Goal: Task Accomplishment & Management: Use online tool/utility

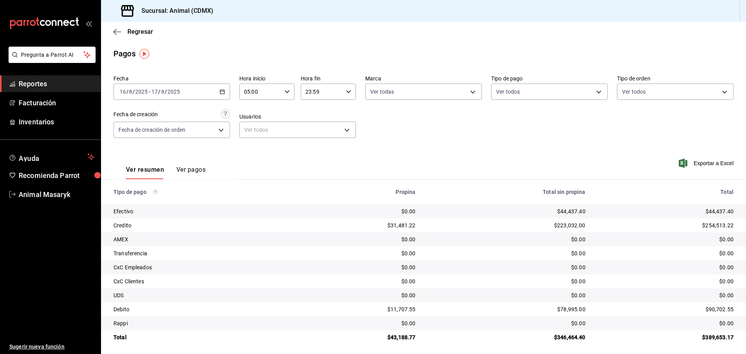
click at [38, 89] on link "Reportes" at bounding box center [50, 83] width 101 height 17
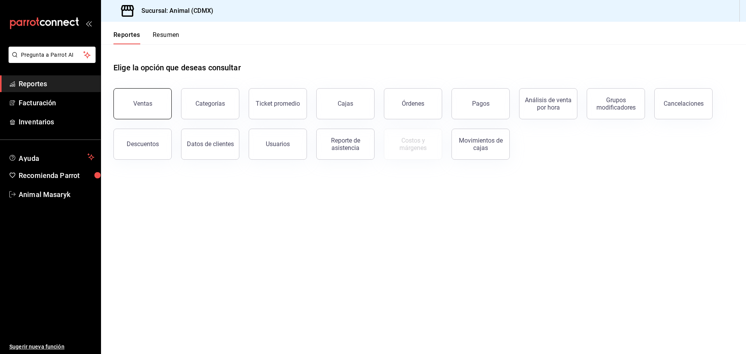
click at [139, 107] on div "Ventas" at bounding box center [142, 103] width 19 height 7
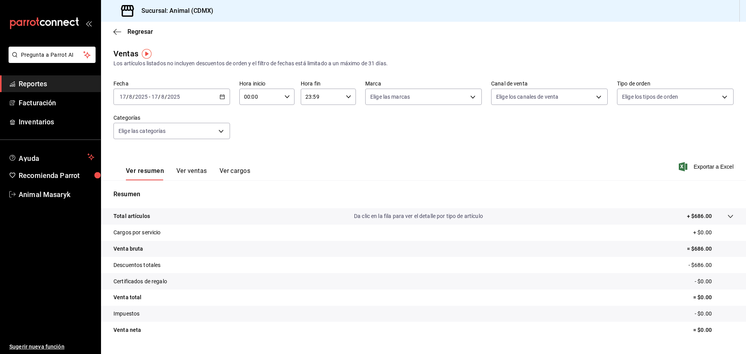
click at [223, 94] on icon "button" at bounding box center [222, 96] width 5 height 5
click at [153, 195] on li "Rango de fechas" at bounding box center [150, 189] width 73 height 17
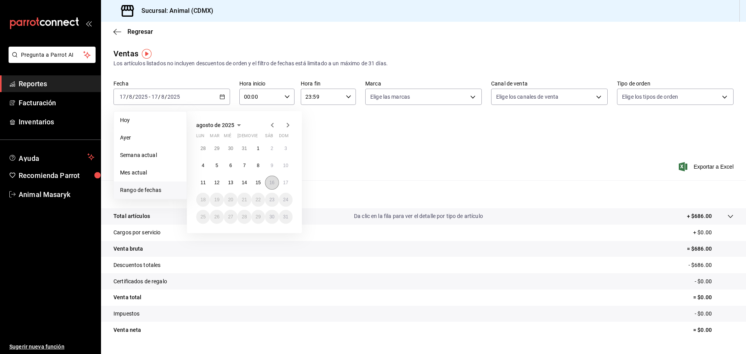
click at [268, 184] on button "16" at bounding box center [272, 183] width 14 height 14
click at [286, 184] on abbr "17" at bounding box center [285, 182] width 5 height 5
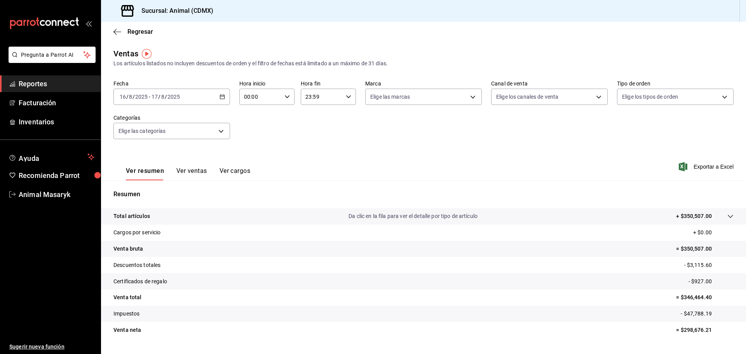
click at [284, 101] on div "00:00 Hora inicio" at bounding box center [266, 97] width 55 height 16
click at [254, 134] on span "05" at bounding box center [251, 132] width 15 height 6
type input "05:00"
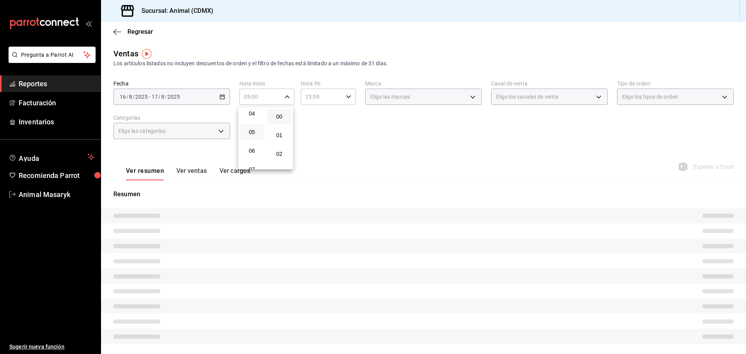
click at [397, 131] on div at bounding box center [373, 177] width 746 height 354
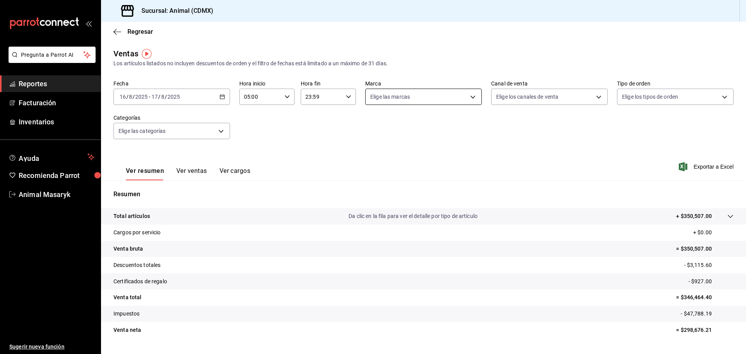
click at [467, 97] on body "Pregunta a Parrot AI Reportes Facturación Inventarios Ayuda Recomienda Parrot A…" at bounding box center [373, 177] width 746 height 354
click at [381, 128] on div "Ver todas" at bounding box center [388, 126] width 40 height 17
type input "cb0f6aec-1481-4e37-861c-bab9b3a65b14"
checkbox input "true"
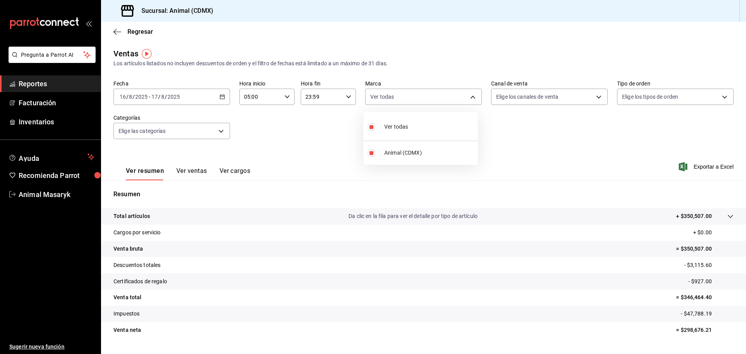
click at [482, 128] on div at bounding box center [373, 177] width 746 height 354
click at [594, 95] on body "Pregunta a Parrot AI Reportes Facturación Inventarios Ayuda Recomienda Parrot A…" at bounding box center [373, 177] width 746 height 354
click at [512, 129] on span "Ver todos" at bounding box center [521, 127] width 24 height 8
type input "PARROT,UBER_EATS,RAPPI,DIDI_FOOD,ONLINE"
checkbox input "true"
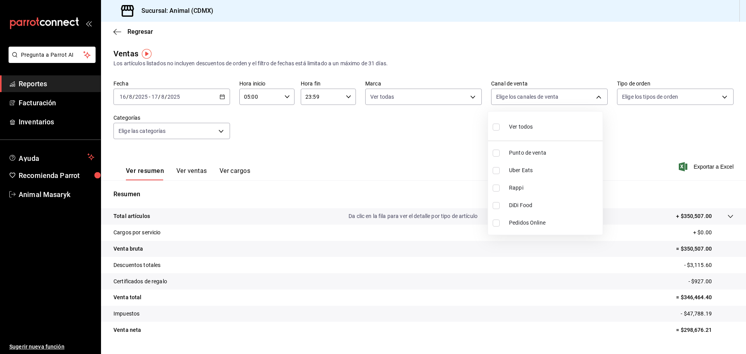
checkbox input "true"
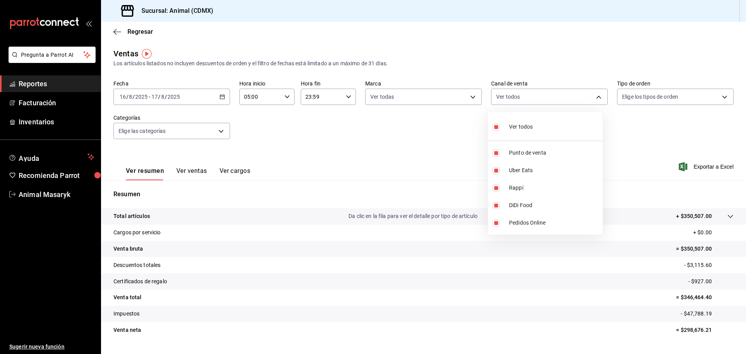
click at [602, 137] on li "Ver todos" at bounding box center [545, 126] width 115 height 23
checkbox input "false"
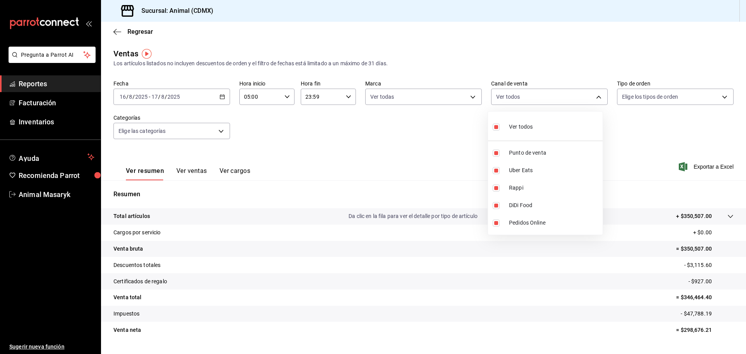
checkbox input "false"
click at [498, 127] on input "checkbox" at bounding box center [496, 127] width 7 height 7
checkbox input "true"
type input "PARROT,UBER_EATS,RAPPI,DIDI_FOOD,ONLINE"
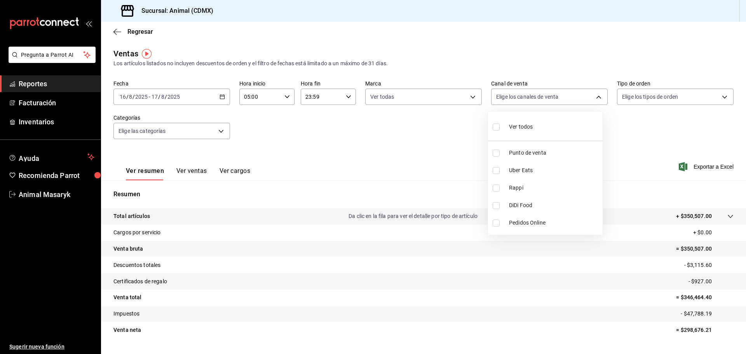
checkbox input "true"
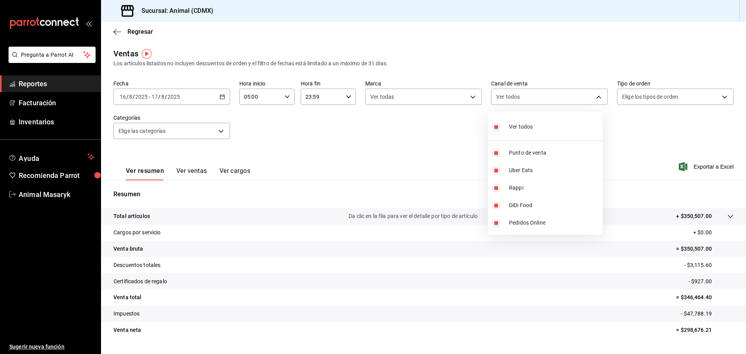
click at [689, 131] on div at bounding box center [373, 177] width 746 height 354
click at [720, 98] on body "Pregunta a Parrot AI Reportes Facturación Inventarios Ayuda Recomienda Parrot A…" at bounding box center [373, 177] width 746 height 354
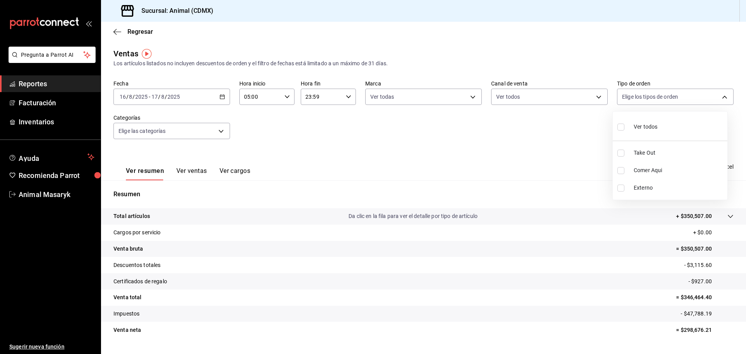
click at [619, 124] on input "checkbox" at bounding box center [620, 127] width 7 height 7
checkbox input "true"
type input "ad44a823-99d3-4372-a913-4cf57f2a9ac0,b8ee5ff1-85c8-4a81-aa51-555e6c8ba0c6,EXTER…"
checkbox input "true"
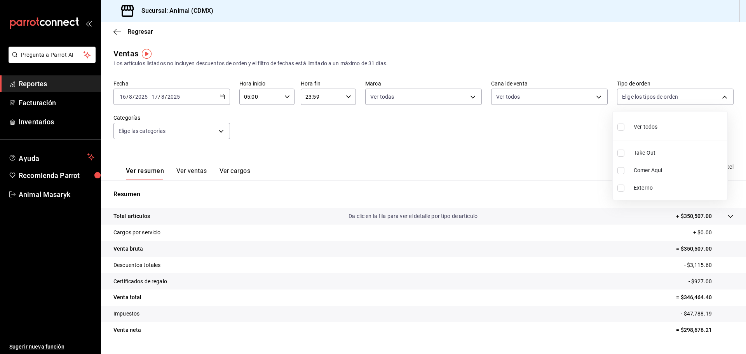
checkbox input "true"
click at [512, 138] on div at bounding box center [373, 177] width 746 height 354
click at [727, 214] on icon at bounding box center [730, 216] width 6 height 6
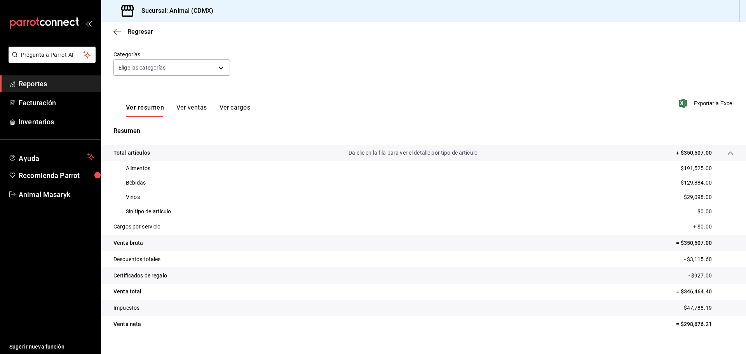
scroll to position [76, 0]
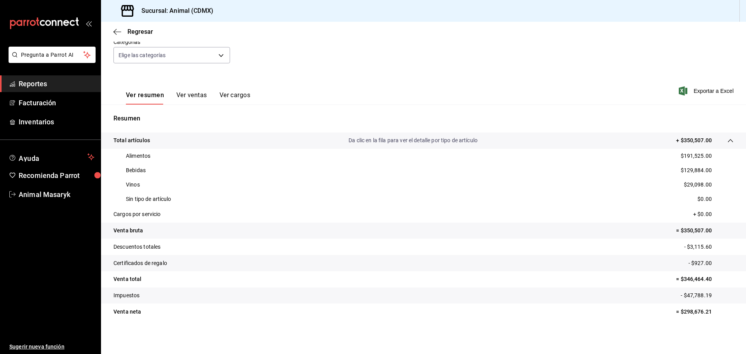
drag, startPoint x: 298, startPoint y: 326, endPoint x: 303, endPoint y: 326, distance: 5.1
click at [301, 326] on div "Total artículos Da clic en la fila para ver el detalle por tipo de artículo + $…" at bounding box center [423, 230] width 645 height 197
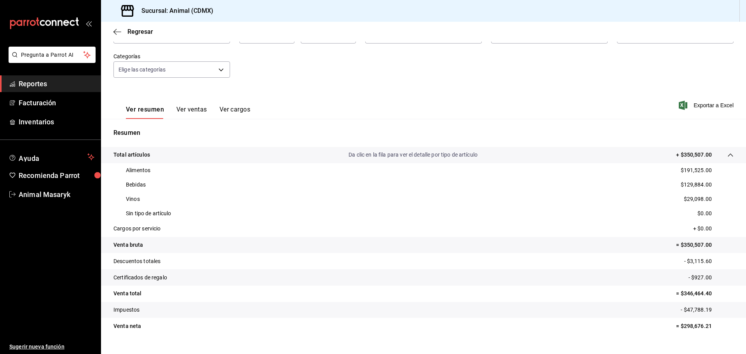
scroll to position [64, 0]
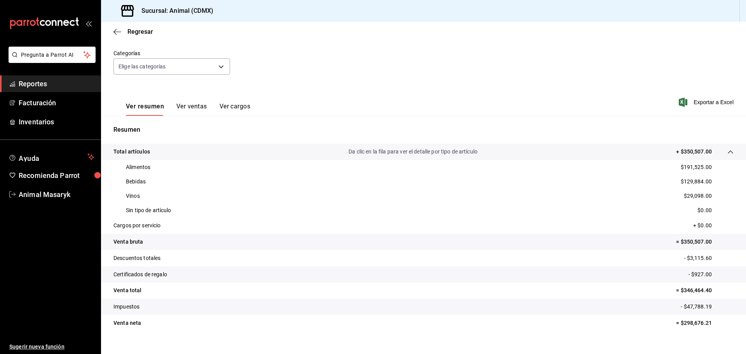
click at [720, 97] on div "Ver resumen Ver ventas Ver cargos Exportar a Excel" at bounding box center [423, 100] width 645 height 32
click at [713, 98] on span "Exportar a Excel" at bounding box center [706, 102] width 53 height 9
click at [31, 83] on span "Reportes" at bounding box center [57, 83] width 76 height 10
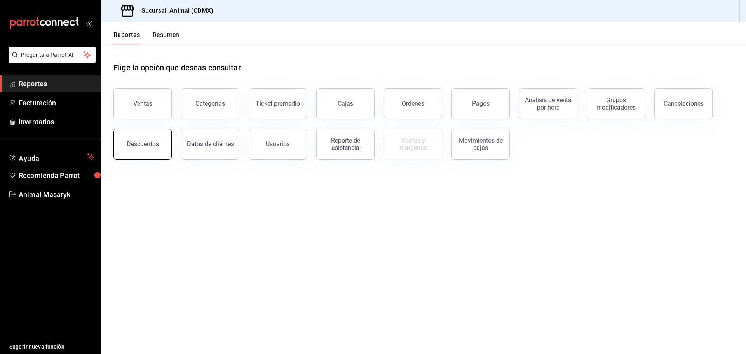
click at [159, 143] on button "Descuentos" at bounding box center [142, 144] width 58 height 31
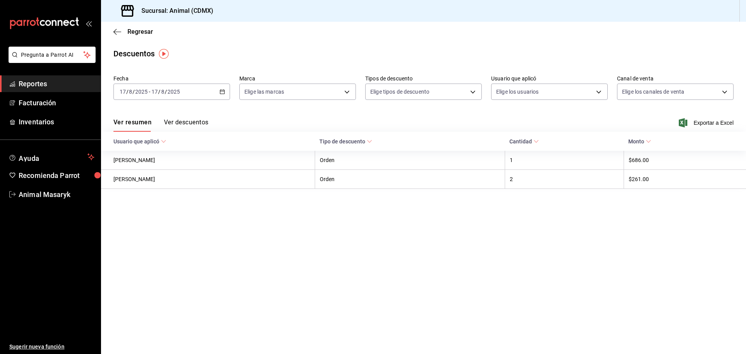
click at [225, 92] on \(Stroke\) "button" at bounding box center [222, 92] width 5 height 4
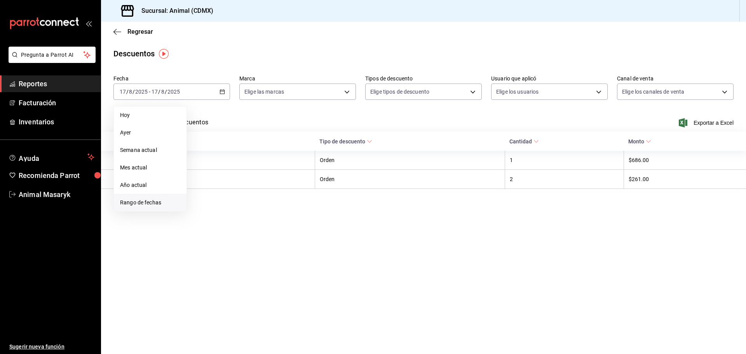
click at [169, 199] on span "Rango de fechas" at bounding box center [150, 203] width 60 height 8
click at [277, 181] on button "16" at bounding box center [272, 178] width 14 height 14
click at [287, 180] on abbr "17" at bounding box center [285, 177] width 5 height 5
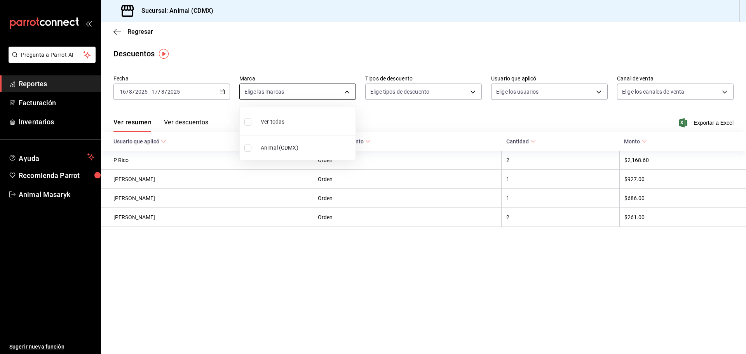
click at [348, 93] on body "Pregunta a Parrot AI Reportes Facturación Inventarios Ayuda Recomienda Parrot A…" at bounding box center [373, 177] width 746 height 354
drag, startPoint x: 294, startPoint y: 152, endPoint x: 293, endPoint y: 137, distance: 14.4
click at [293, 152] on span "Animal (CDMX)" at bounding box center [307, 148] width 92 height 8
type input "cb0f6aec-1481-4e37-861c-bab9b3a65b14"
checkbox input "true"
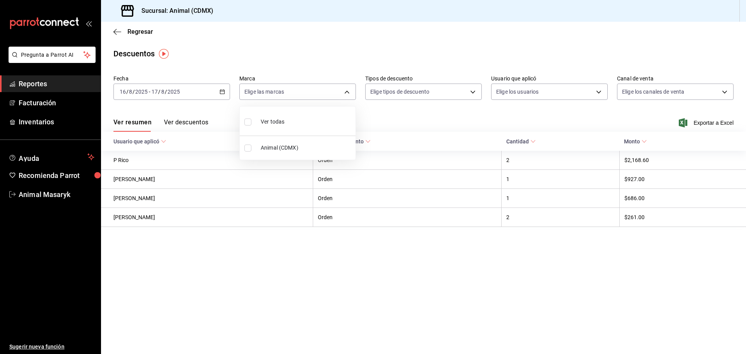
checkbox input "true"
click at [450, 109] on div at bounding box center [373, 177] width 746 height 354
click at [476, 88] on body "Pregunta a Parrot AI Reportes Facturación Inventarios Ayuda Recomienda Parrot A…" at bounding box center [373, 177] width 746 height 354
click at [396, 117] on span "Orden" at bounding box center [430, 117] width 90 height 8
type input "ORDER"
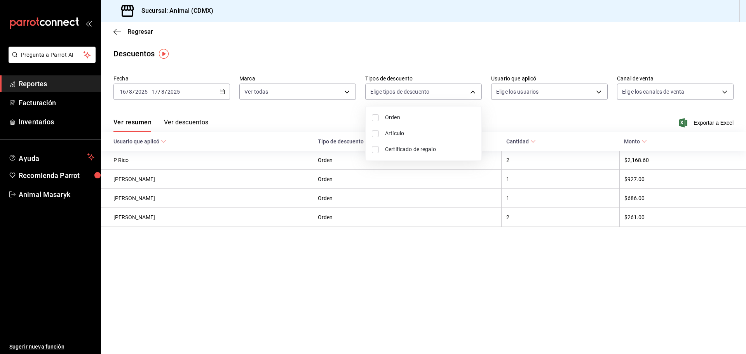
checkbox input "true"
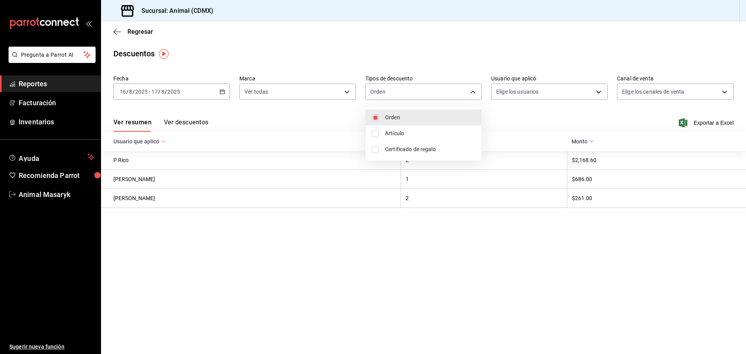
click at [386, 133] on span "Artículo" at bounding box center [430, 133] width 90 height 8
type input "ORDER,ORDER_ITEM"
checkbox input "true"
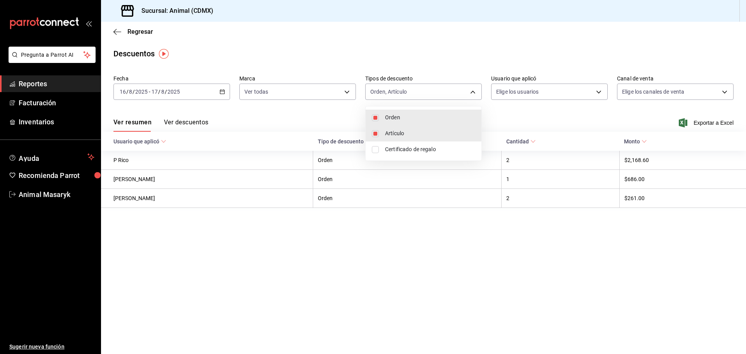
click at [382, 147] on li "Certificado de regalo" at bounding box center [424, 149] width 116 height 16
type input "ORDER,ORDER_ITEM,CARD_REWARD"
checkbox input "true"
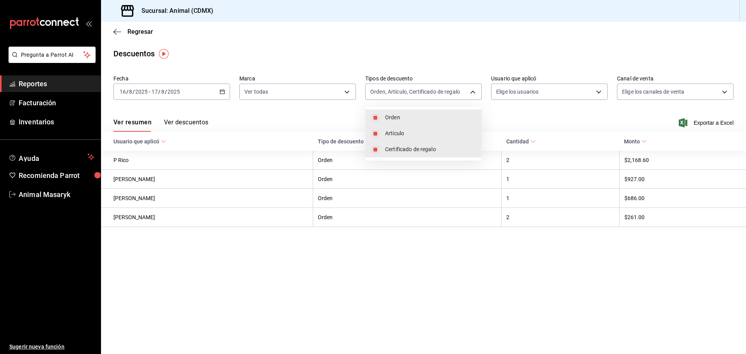
click at [533, 119] on div at bounding box center [373, 177] width 746 height 354
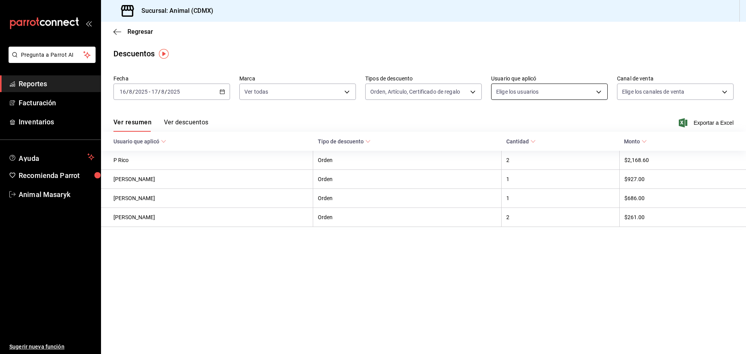
click at [595, 92] on body "Pregunta a Parrot AI Reportes Facturación Inventarios Ayuda Recomienda Parrot A…" at bounding box center [373, 177] width 746 height 354
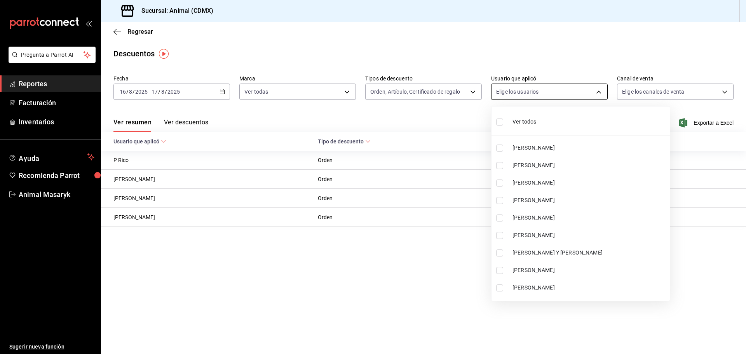
click at [601, 90] on div at bounding box center [373, 177] width 746 height 354
click at [534, 122] on ul "Ver todos [PERSON_NAME] JUAREZ [PERSON_NAME] [PERSON_NAME] [PERSON_NAME] [PERSO…" at bounding box center [580, 203] width 178 height 194
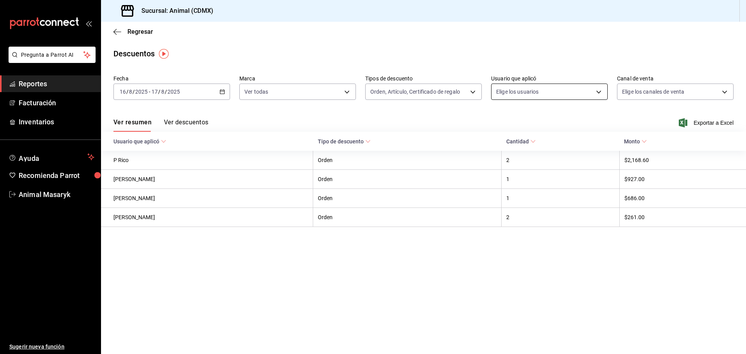
click at [594, 90] on body "Pregunta a Parrot AI Reportes Facturación Inventarios Ayuda Recomienda Parrot A…" at bounding box center [373, 177] width 746 height 354
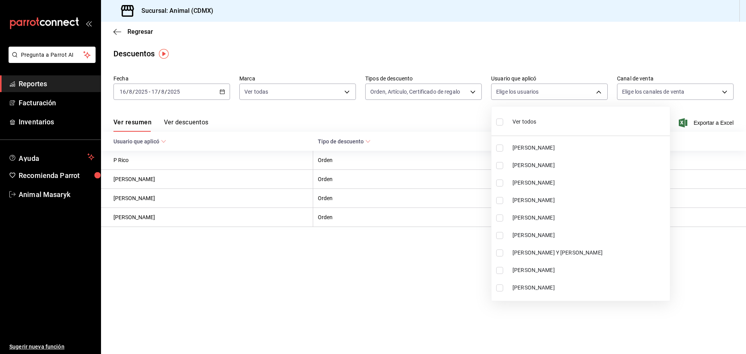
click at [500, 119] on input "checkbox" at bounding box center [499, 121] width 7 height 7
checkbox input "true"
click at [472, 118] on div at bounding box center [373, 177] width 746 height 354
type input "2bde09ca-9ead-4f27-ac2f-bfde6d9e554d,ed9b9e50-a978-44e8-8c30-be5aebe78e59,0b3bc…"
checkbox input "true"
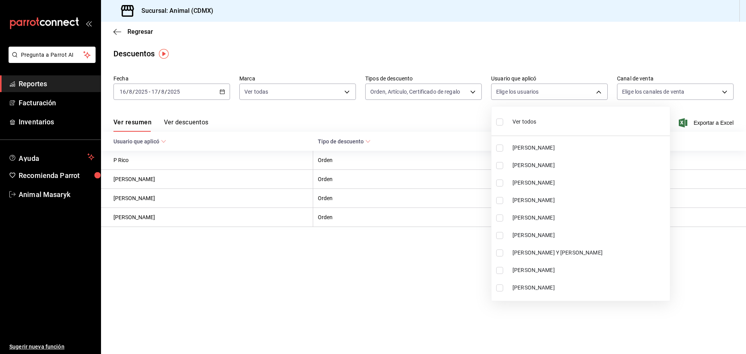
checkbox input "true"
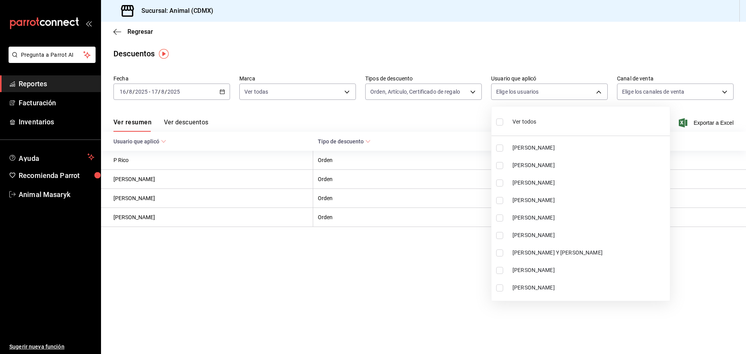
checkbox input "true"
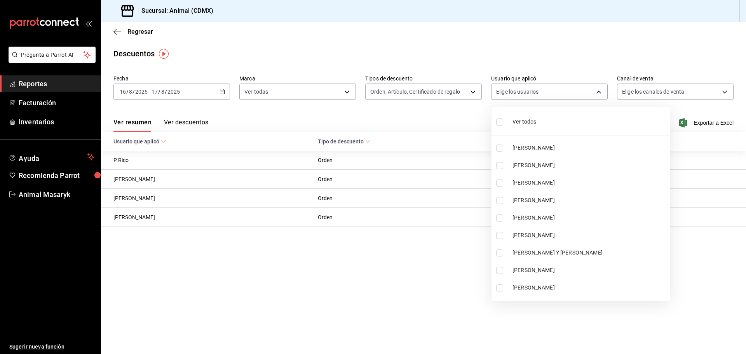
checkbox input "true"
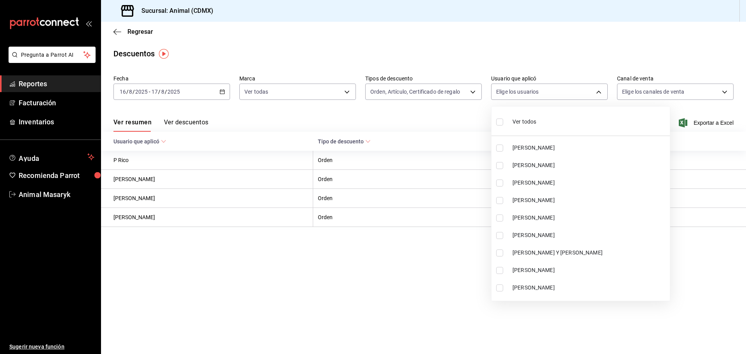
checkbox input "true"
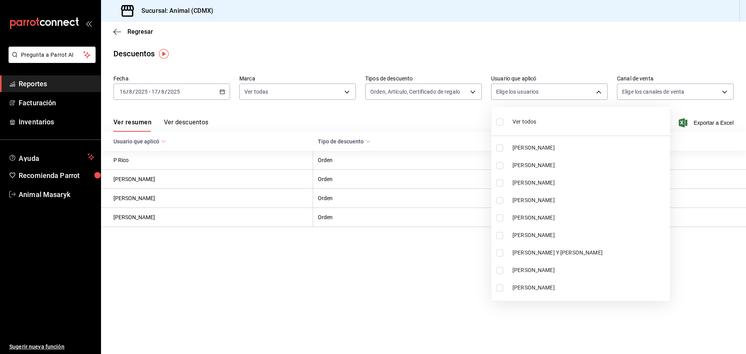
checkbox input "true"
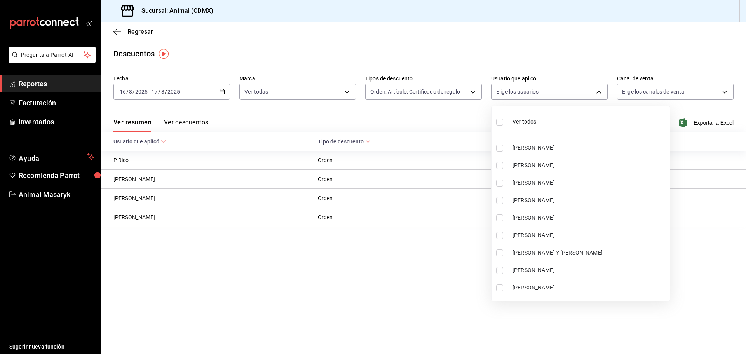
checkbox input "true"
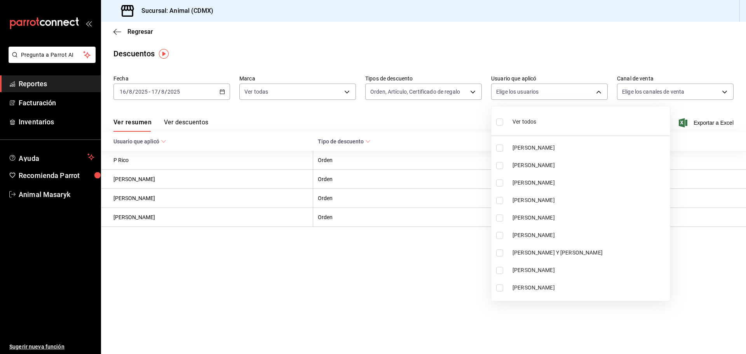
checkbox input "true"
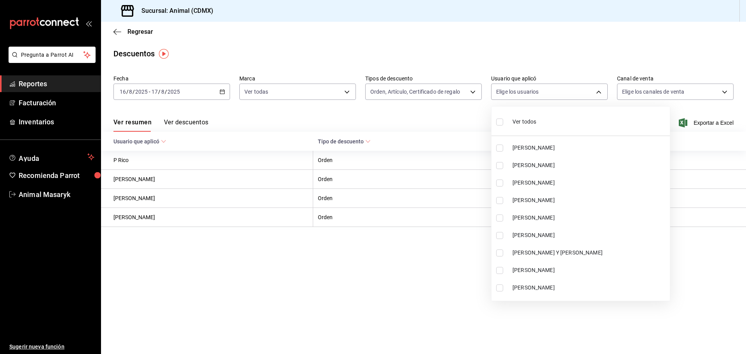
checkbox input "true"
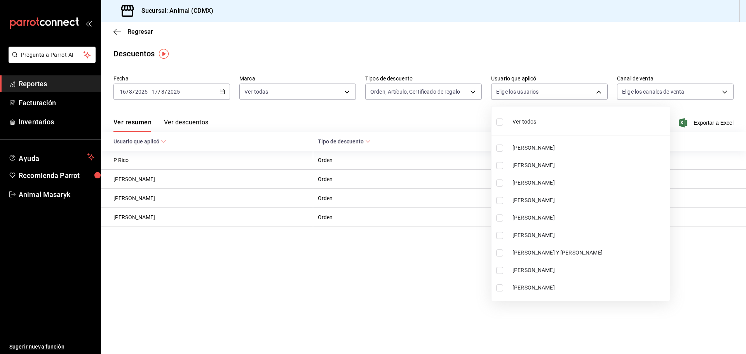
checkbox input "true"
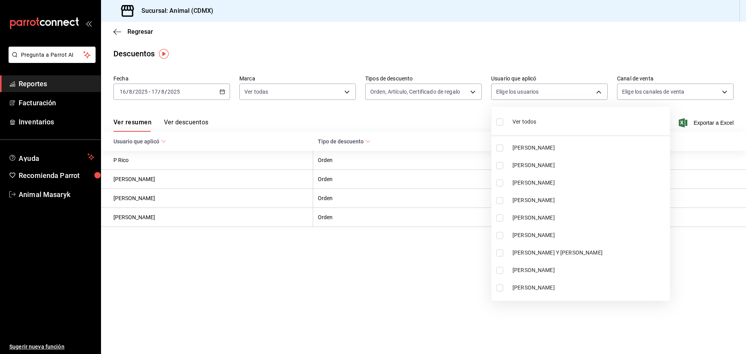
checkbox input "true"
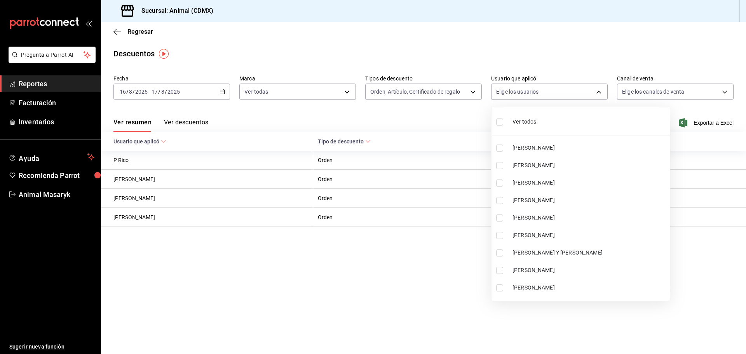
checkbox input "true"
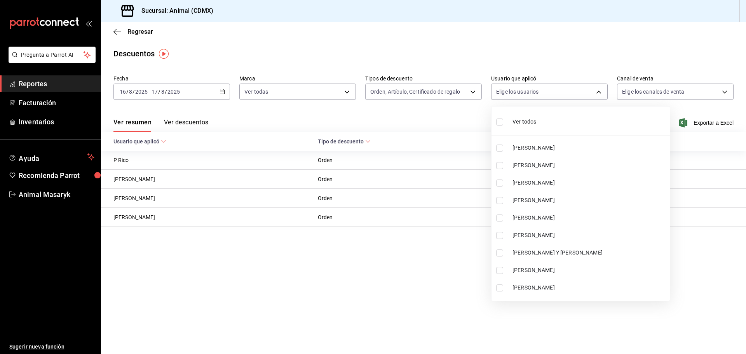
checkbox input "true"
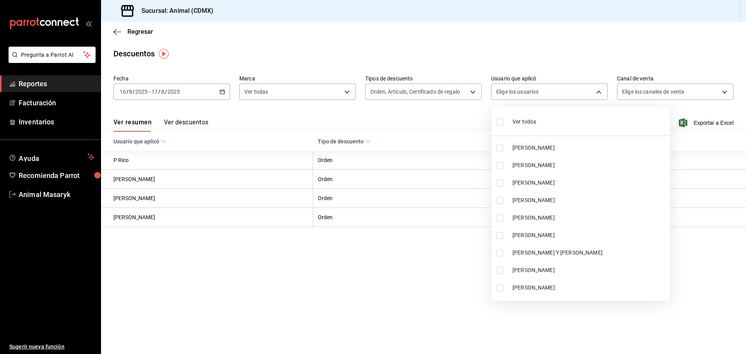
checkbox input "true"
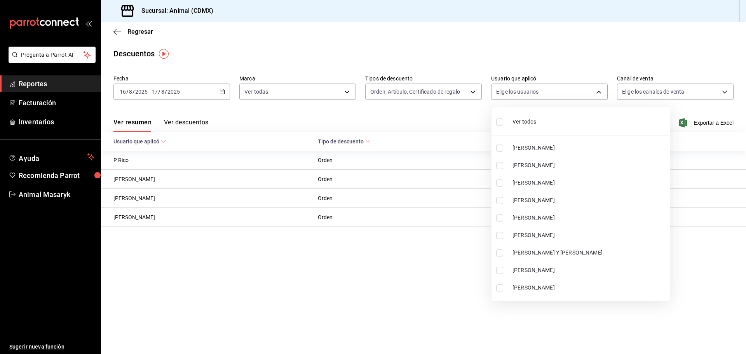
checkbox input "true"
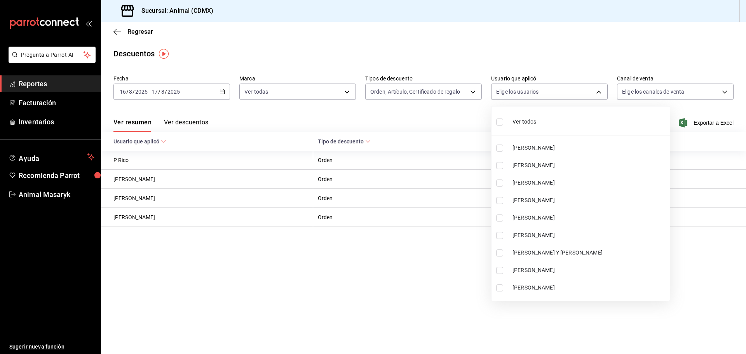
checkbox input "true"
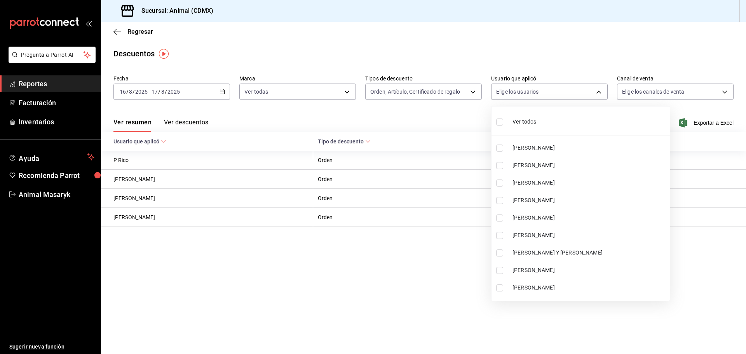
checkbox input "true"
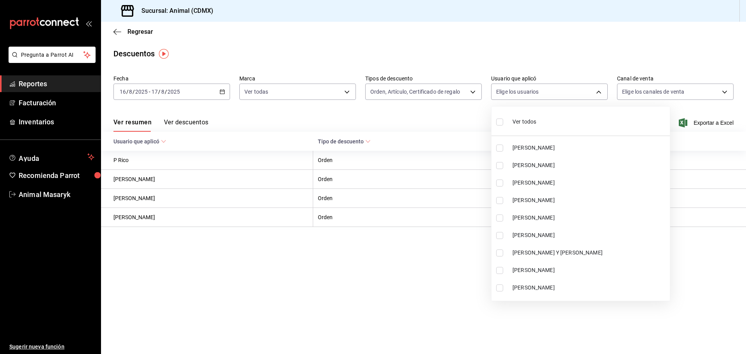
checkbox input "true"
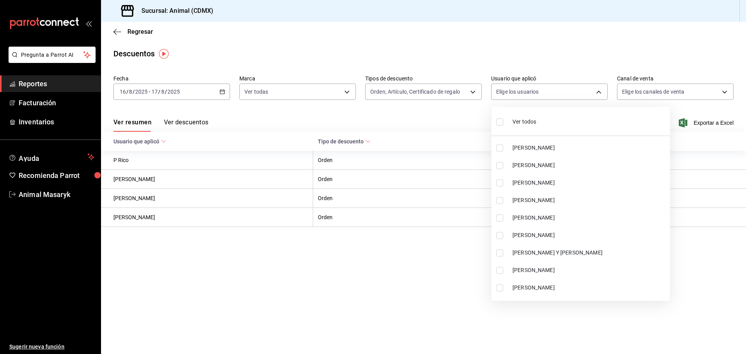
checkbox input "true"
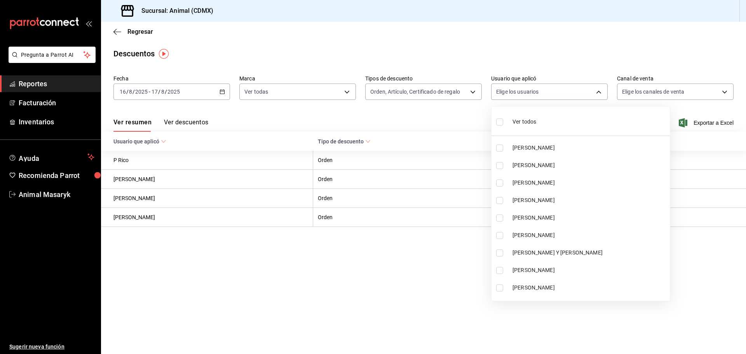
checkbox input "true"
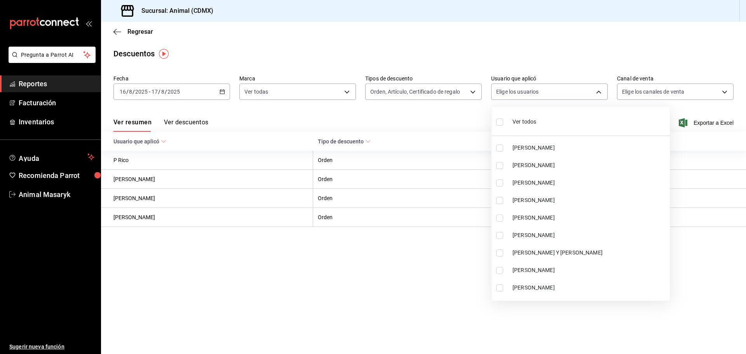
checkbox input "true"
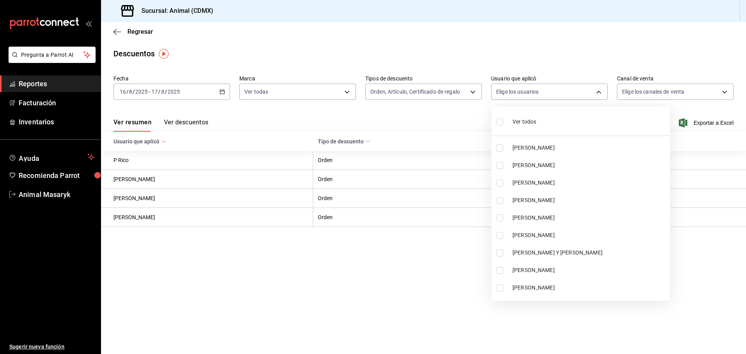
checkbox input "true"
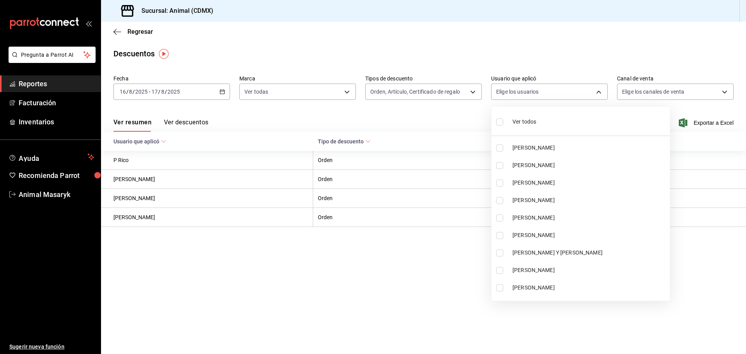
checkbox input "true"
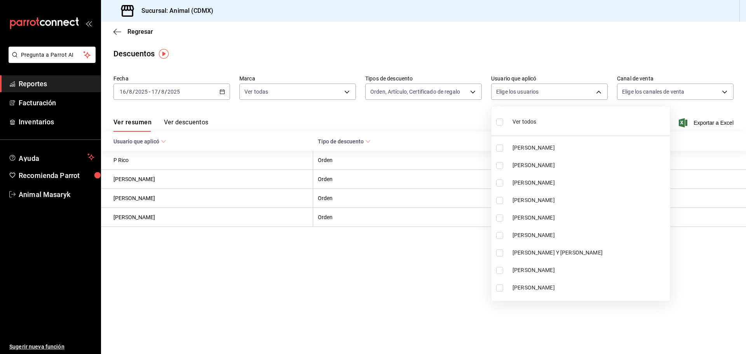
checkbox input "true"
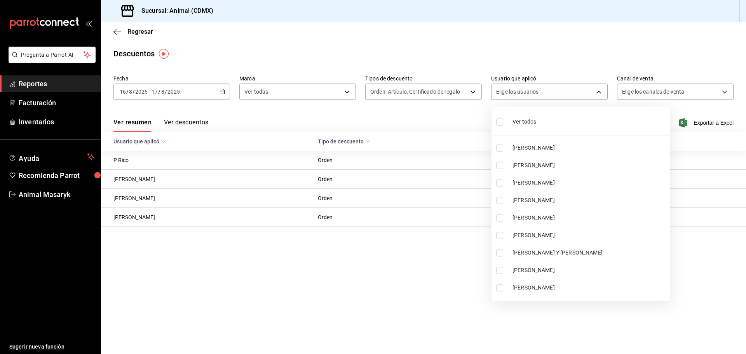
checkbox input "true"
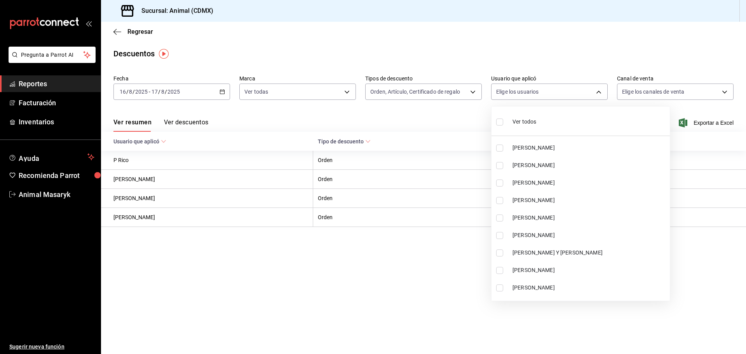
checkbox input "true"
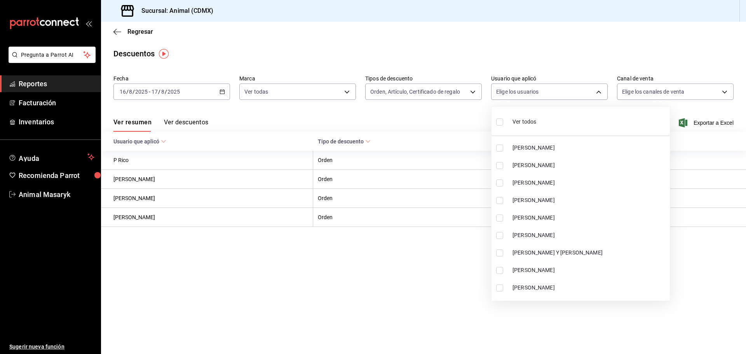
checkbox input "true"
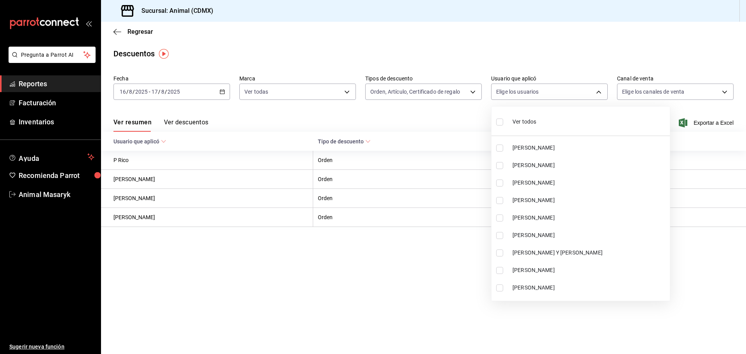
checkbox input "true"
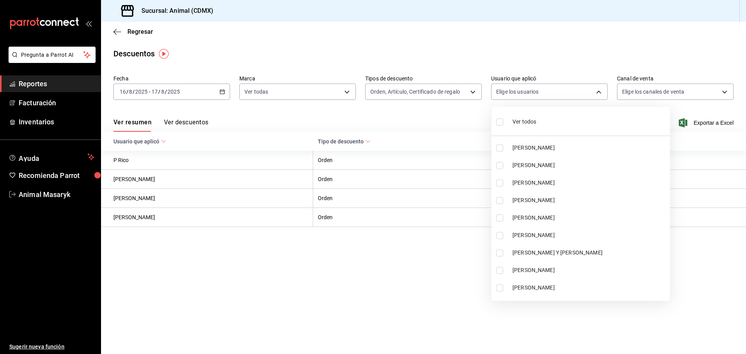
checkbox input "true"
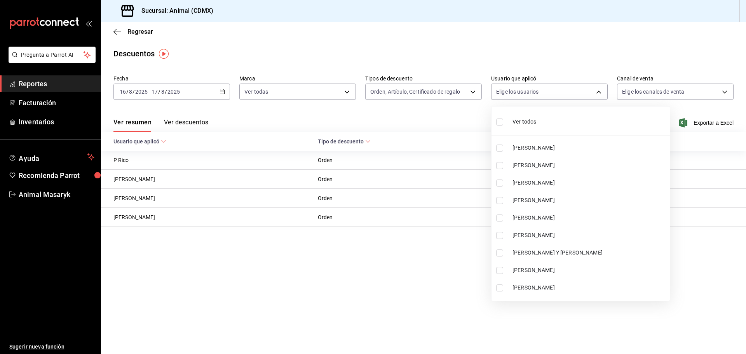
checkbox input "true"
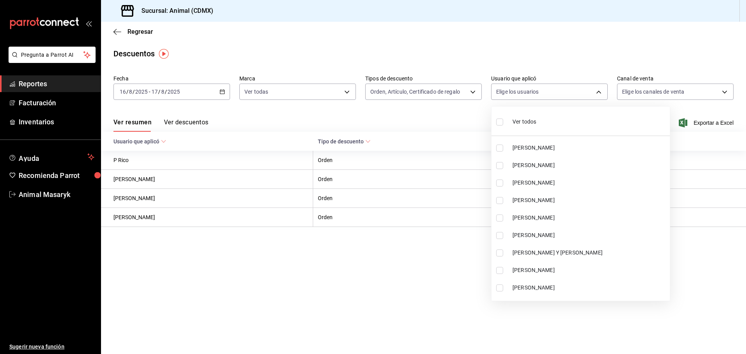
checkbox input "true"
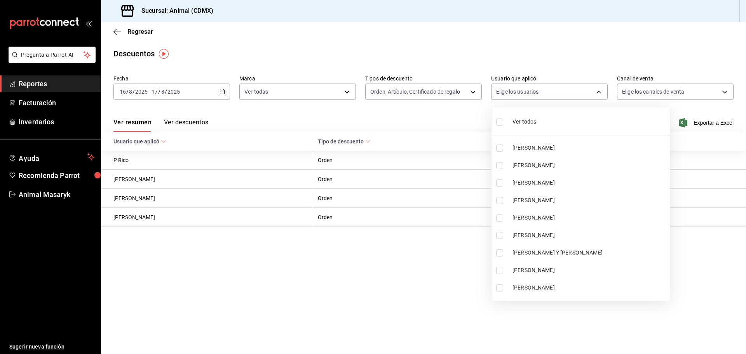
checkbox input "true"
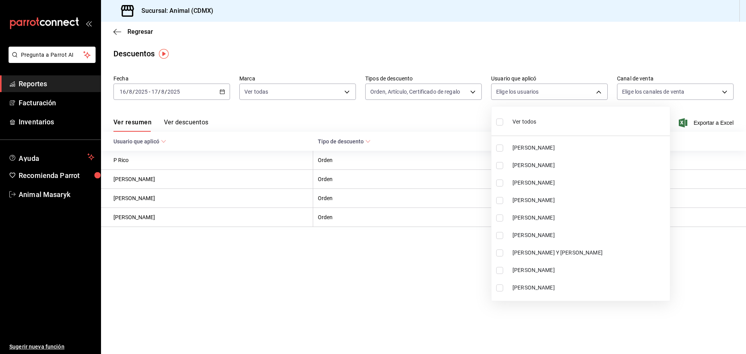
checkbox input "true"
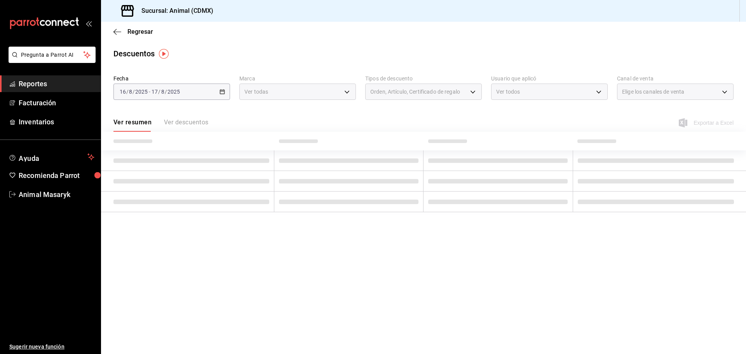
click at [721, 92] on div at bounding box center [373, 177] width 746 height 354
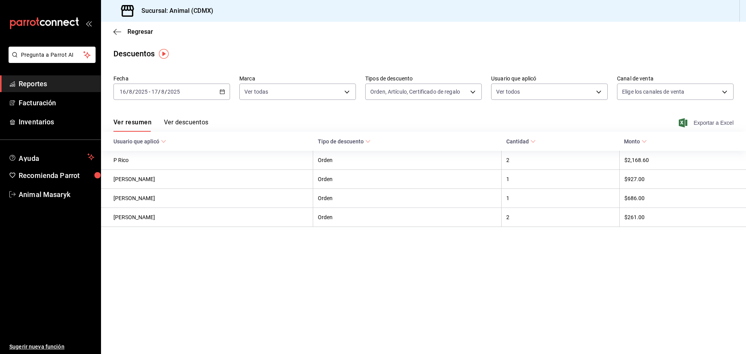
click at [697, 121] on span "Exportar a Excel" at bounding box center [706, 122] width 53 height 9
